Goal: Navigation & Orientation: Find specific page/section

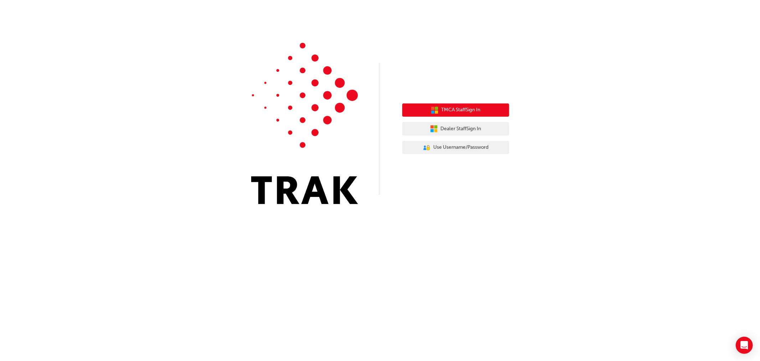
click at [433, 108] on icon "button" at bounding box center [435, 110] width 8 height 8
